Goal: Find specific page/section: Find specific page/section

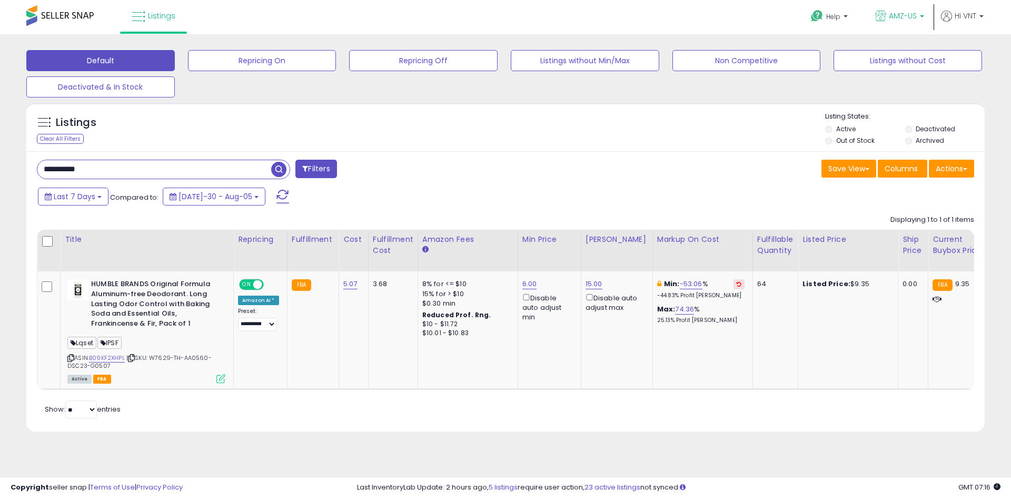
click at [923, 17] on b at bounding box center [922, 18] width 4 height 7
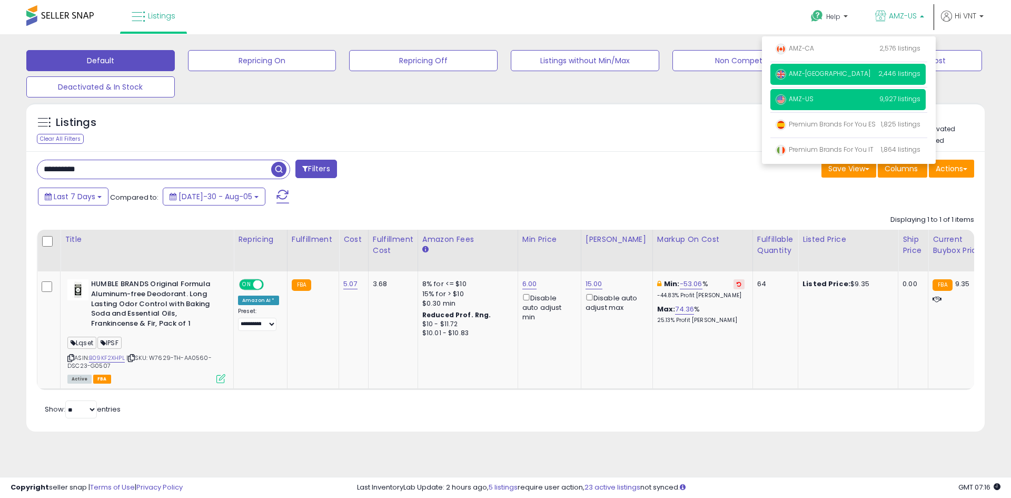
click at [832, 73] on p "AMZ-[GEOGRAPHIC_DATA] 2,446 listings" at bounding box center [848, 74] width 155 height 21
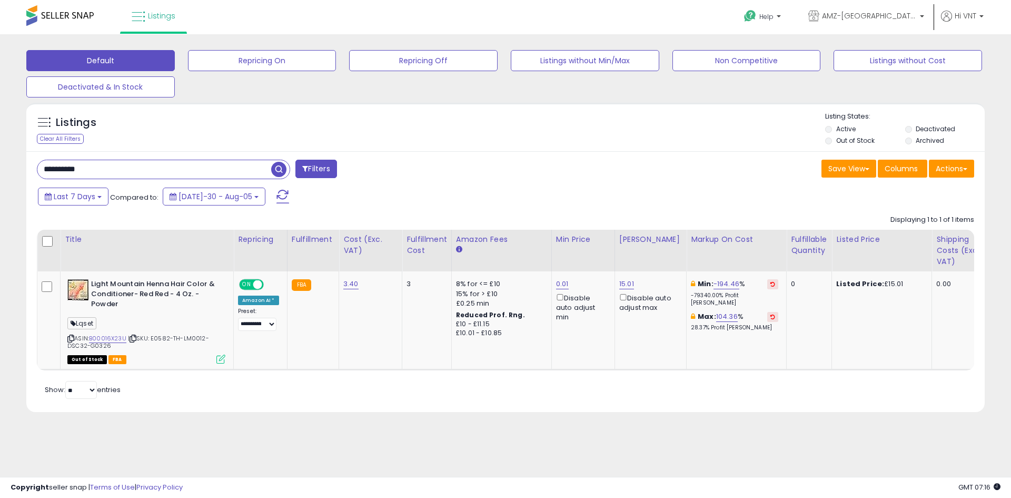
drag, startPoint x: 127, startPoint y: 167, endPoint x: -87, endPoint y: 123, distance: 218.3
click at [0, 123] on html "Unable to login Retrieving listings data.. has not yet accepted the Terms of Us…" at bounding box center [505, 249] width 1011 height 498
paste input "text"
type input "**********"
